Goal: Check status: Check status

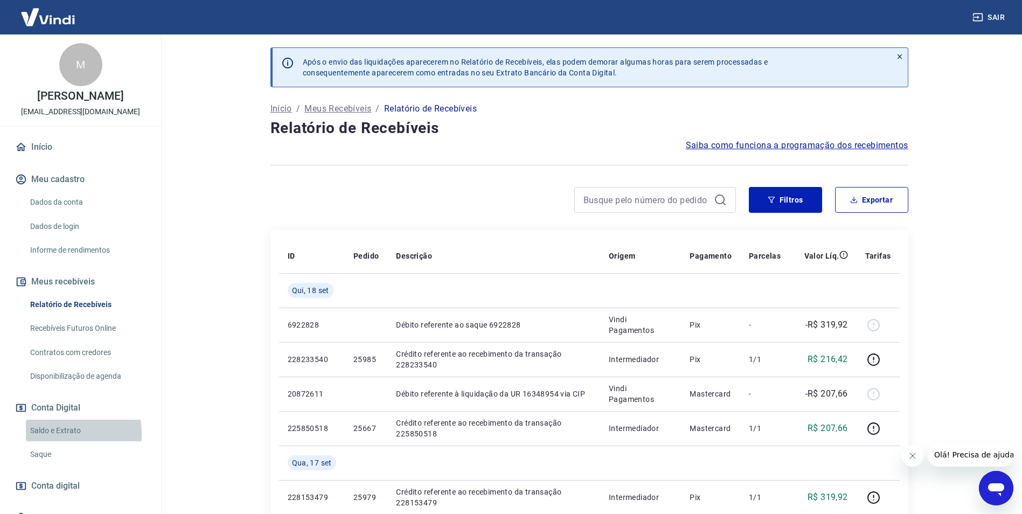
click at [52, 433] on link "Saldo e Extrato" at bounding box center [87, 431] width 122 height 22
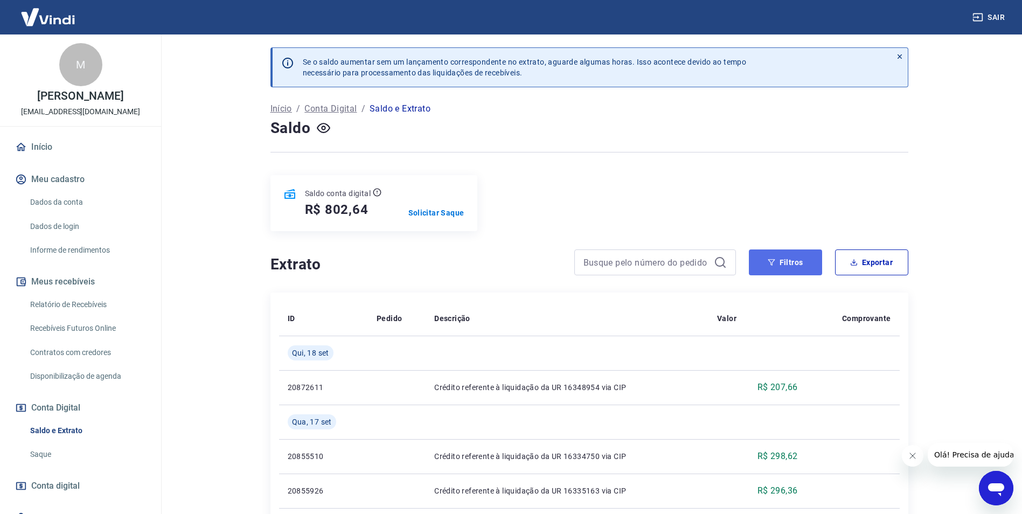
click at [811, 271] on button "Filtros" at bounding box center [785, 263] width 73 height 26
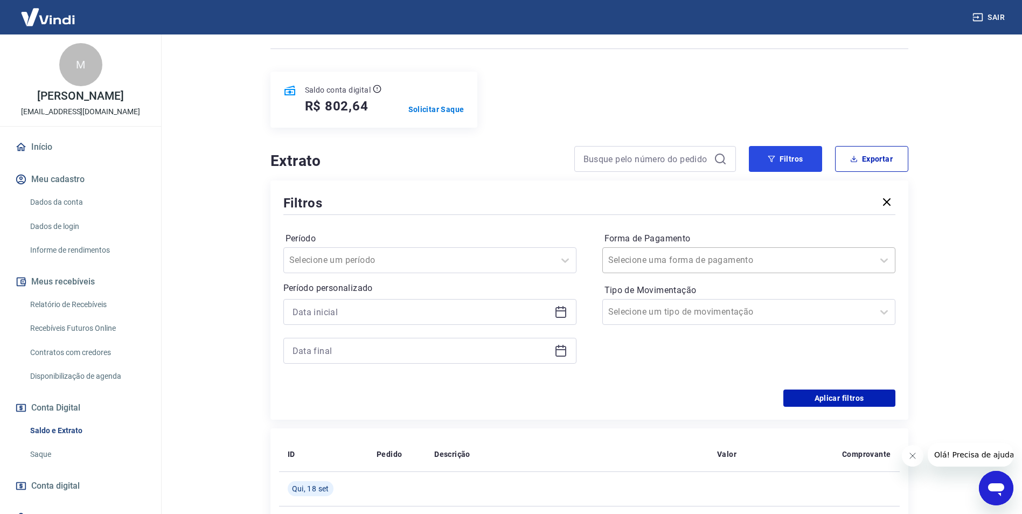
scroll to position [108, 0]
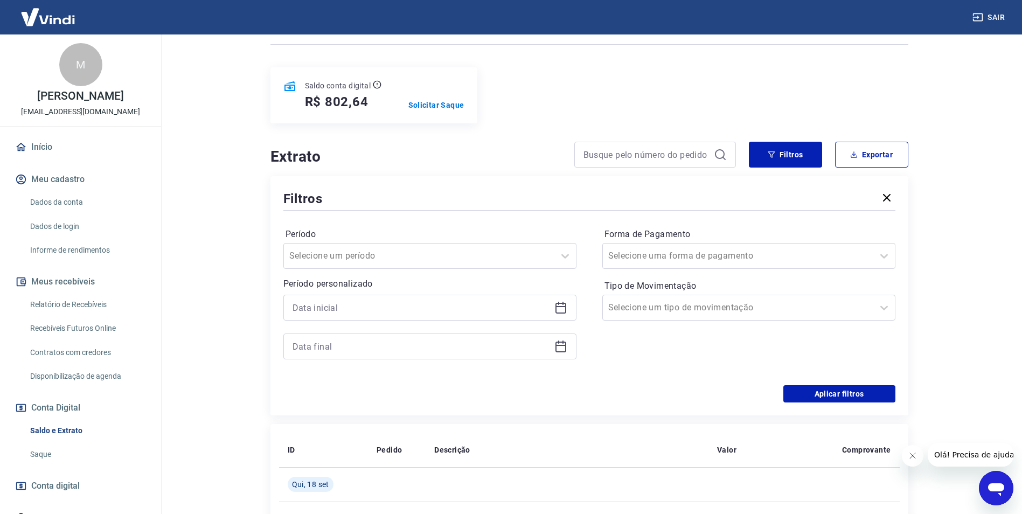
click at [563, 305] on icon at bounding box center [561, 307] width 13 height 13
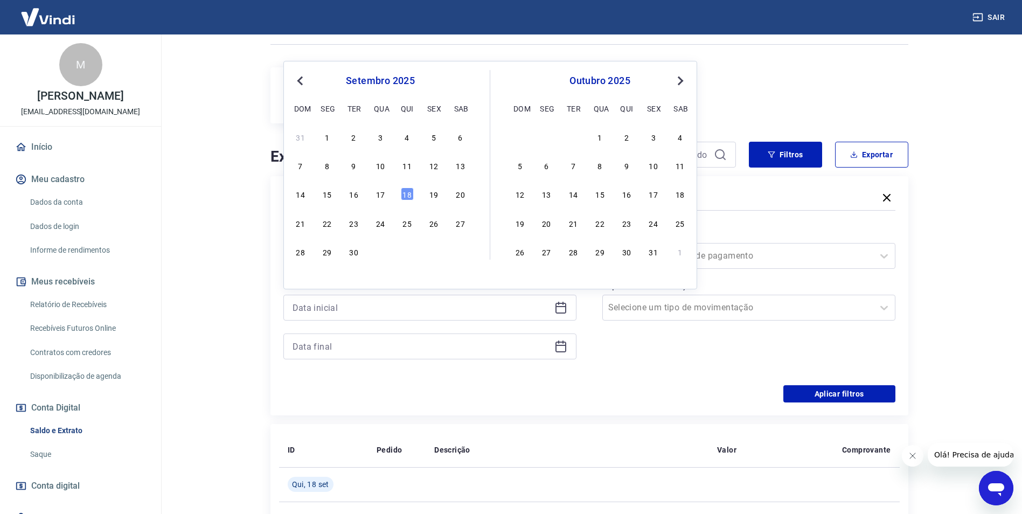
click at [690, 349] on div "Forma de Pagamento Selecione uma forma de pagamento Tipo de Movimentação Seleci…" at bounding box center [749, 299] width 293 height 147
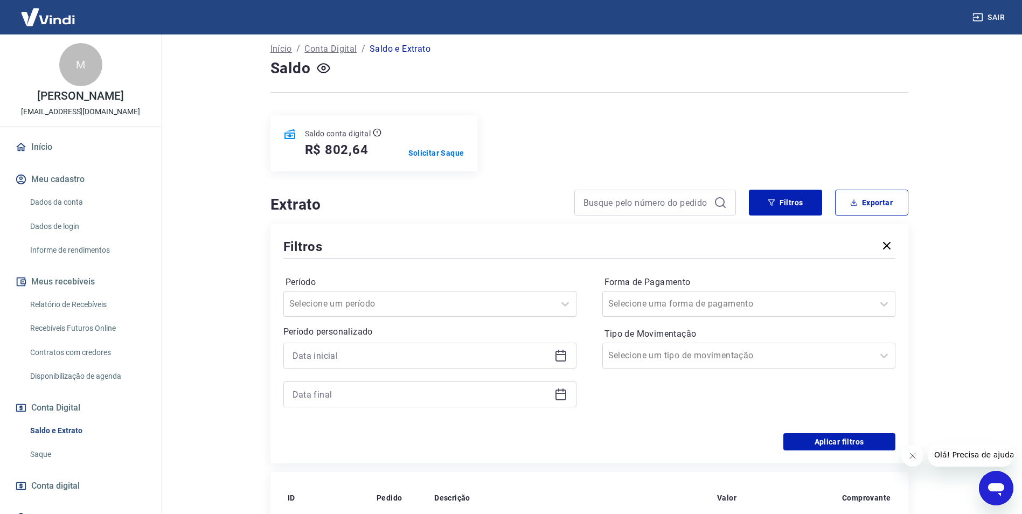
scroll to position [0, 0]
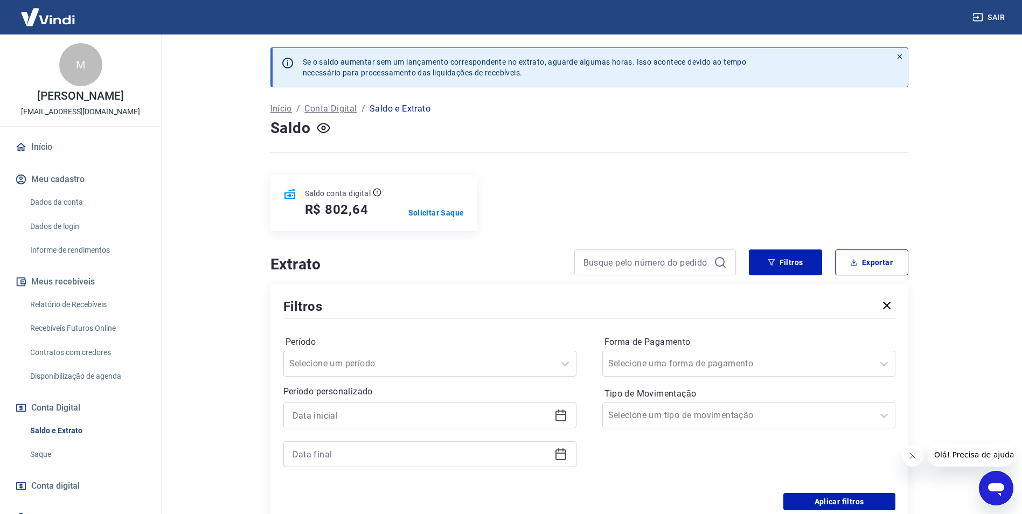
click at [78, 427] on link "Saldo e Extrato" at bounding box center [87, 431] width 122 height 22
click at [886, 312] on button "button" at bounding box center [887, 306] width 17 height 19
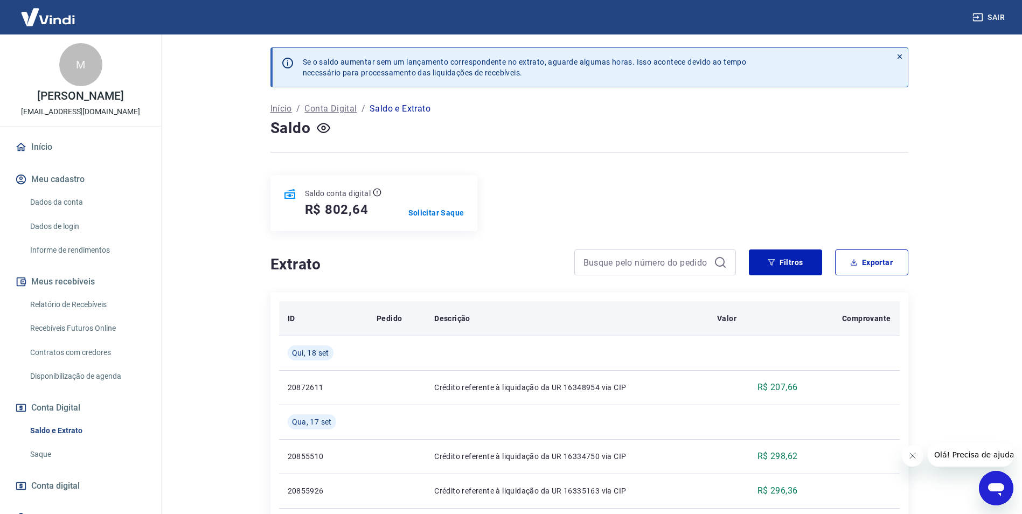
click at [886, 305] on th "Comprovante" at bounding box center [852, 318] width 93 height 34
